Goal: Transaction & Acquisition: Subscribe to service/newsletter

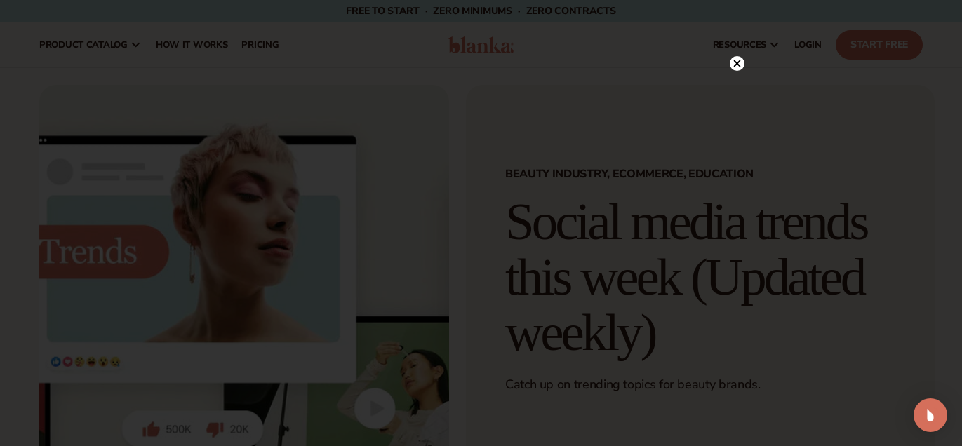
click at [739, 65] on icon at bounding box center [737, 63] width 7 height 7
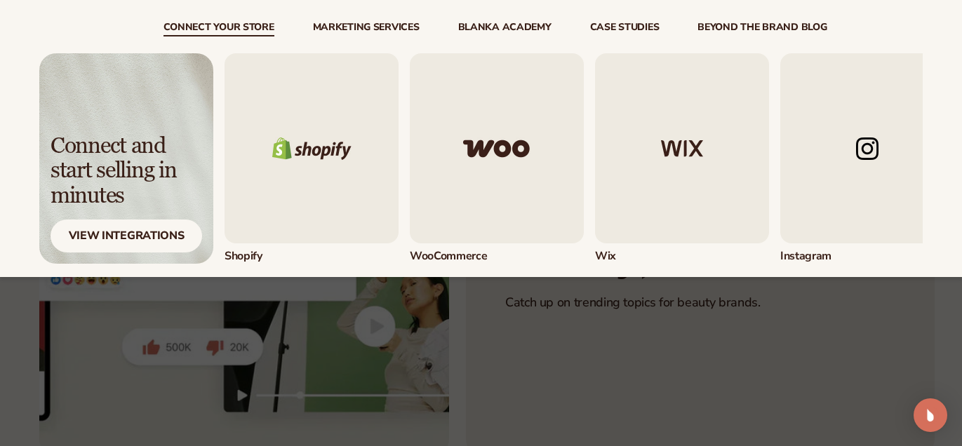
scroll to position [91, 0]
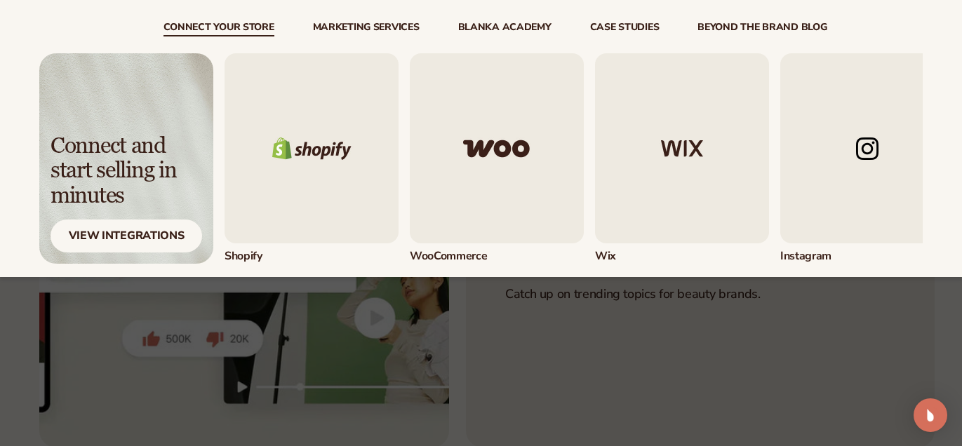
click at [917, 312] on div "Beauty Industry, Ecommerce, Education Social media trends this week (Updated we…" at bounding box center [700, 221] width 469 height 454
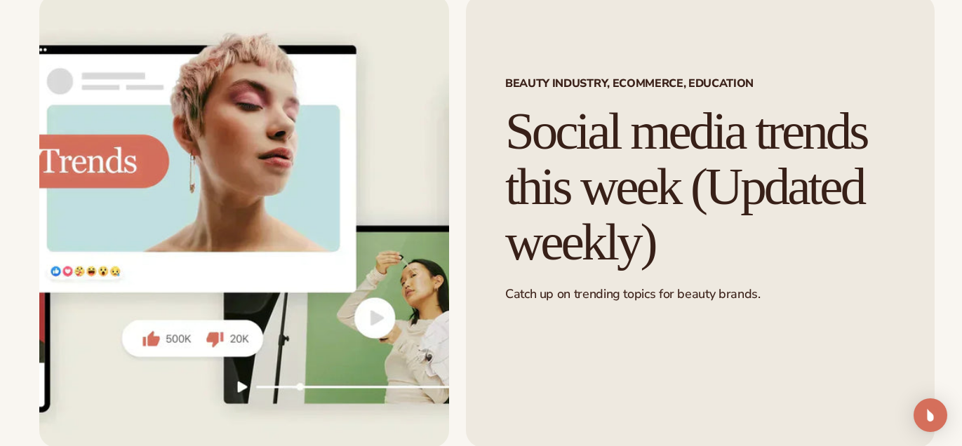
click at [378, 322] on img at bounding box center [244, 221] width 410 height 454
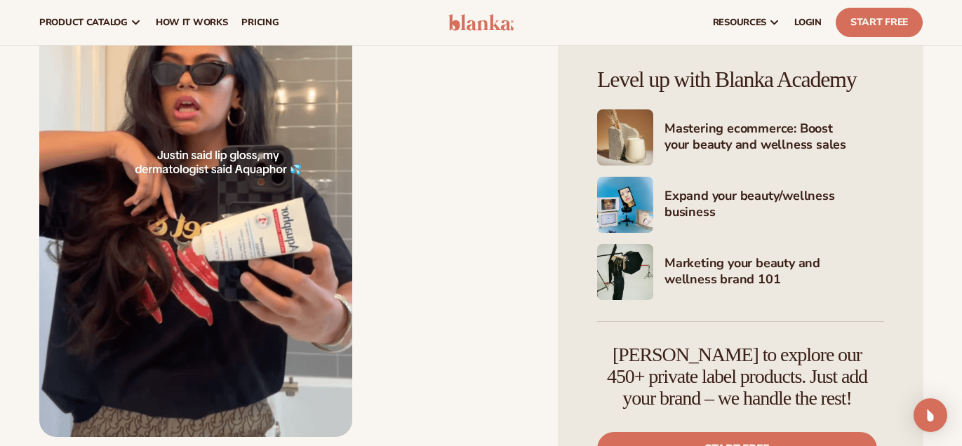
scroll to position [13820, 0]
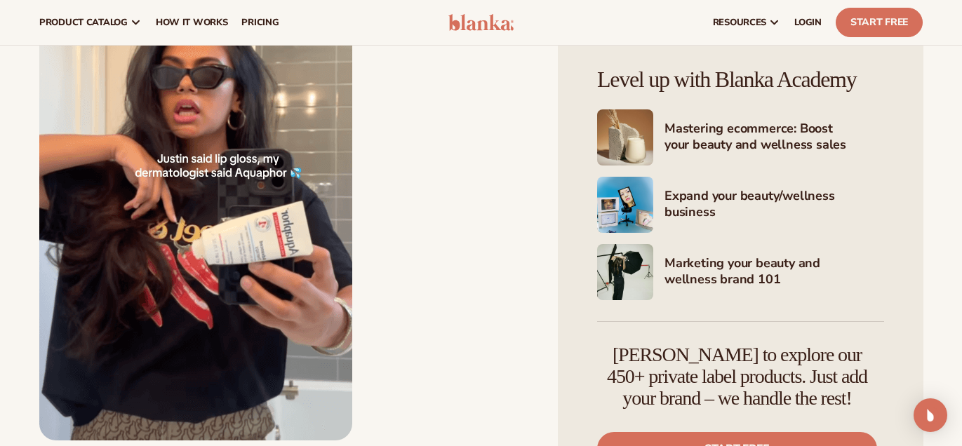
click at [826, 397] on h4 "[PERSON_NAME] to explore our 450+ private label products. Just add your brand –…" at bounding box center [737, 377] width 280 height 65
click at [757, 439] on link "Start free" at bounding box center [737, 449] width 280 height 34
